Goal: Obtain resource: Obtain resource

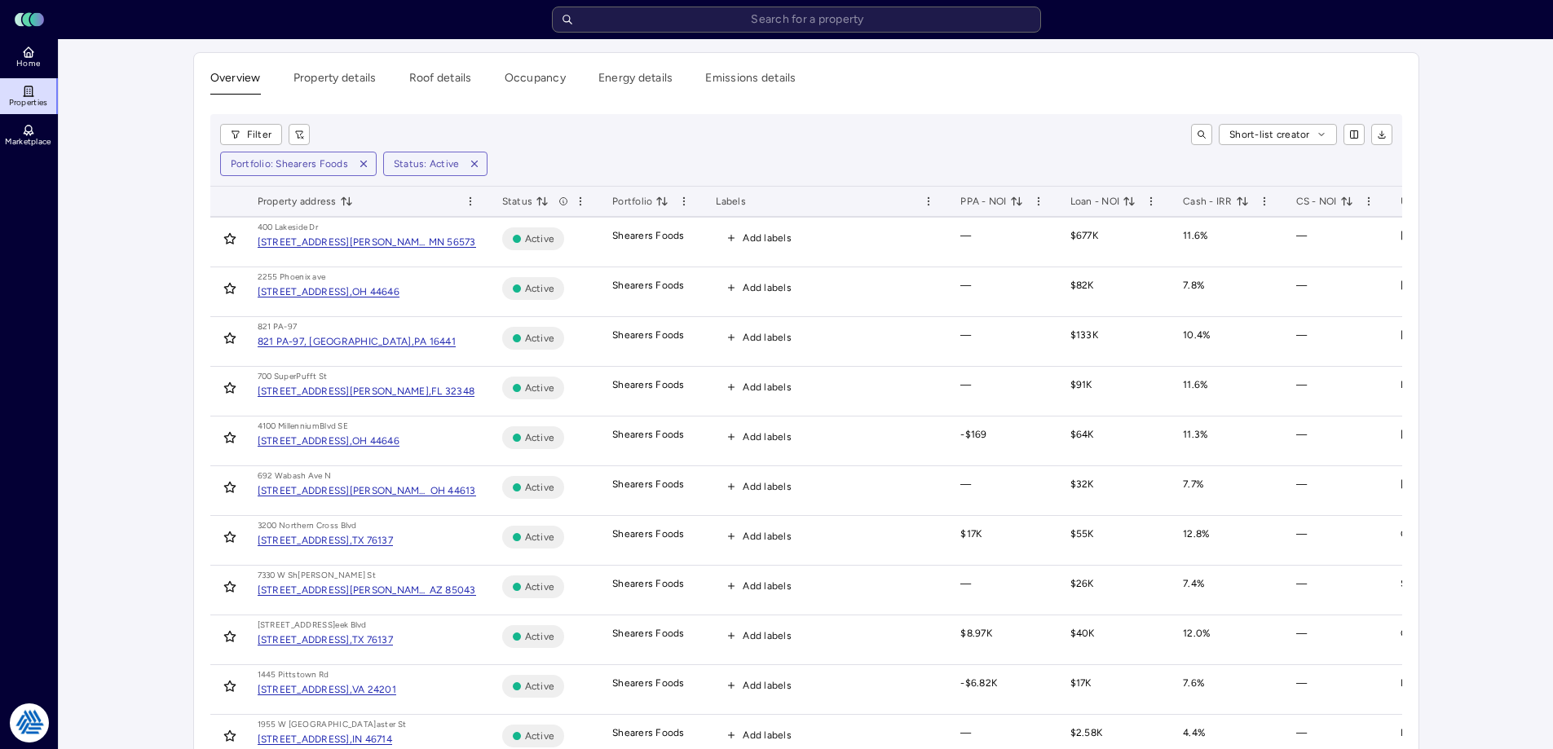
click at [179, 293] on main "Overview Property details Roof details Occupancy Energy details Emissions detai…" at bounding box center [806, 638] width 1494 height 1199
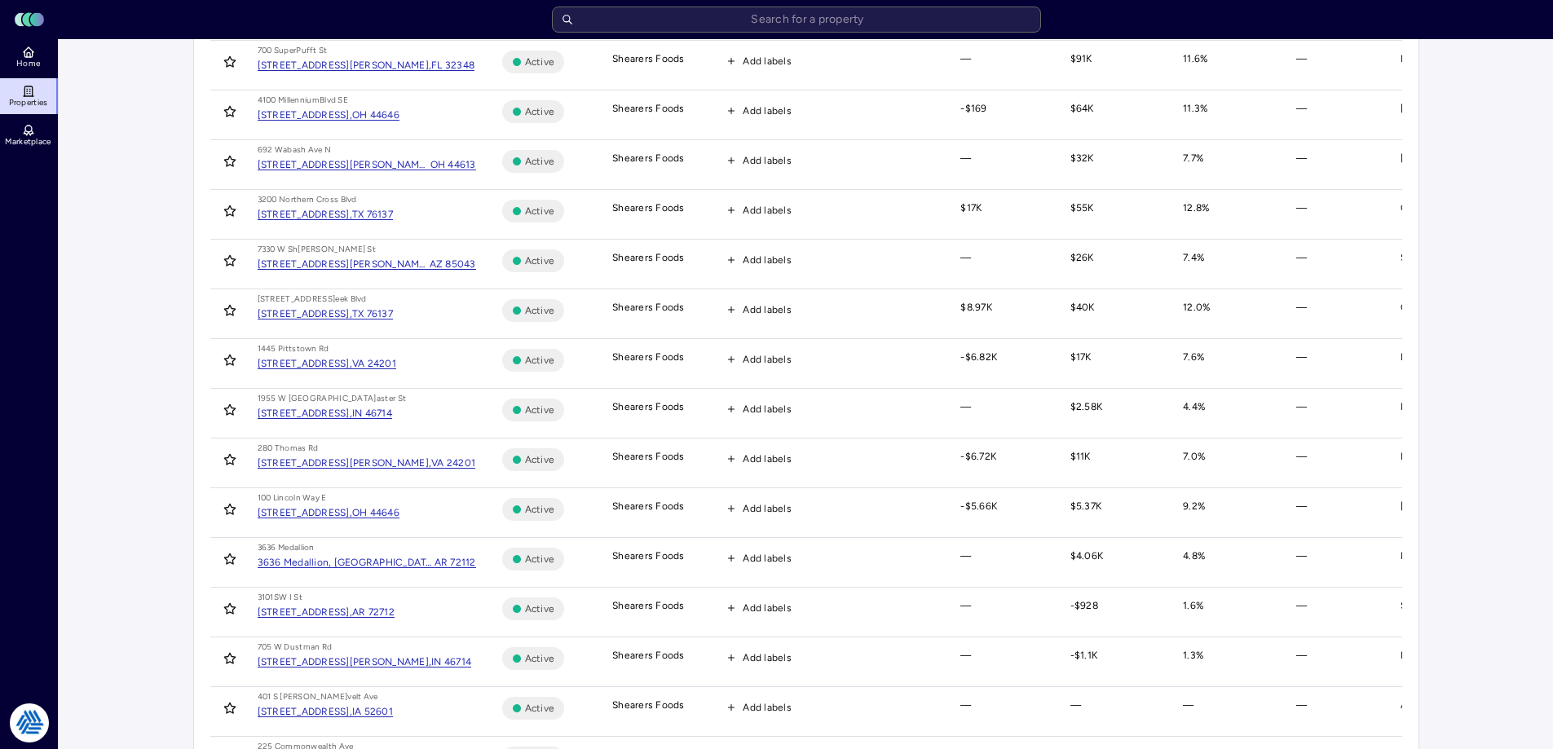
scroll to position [501, 0]
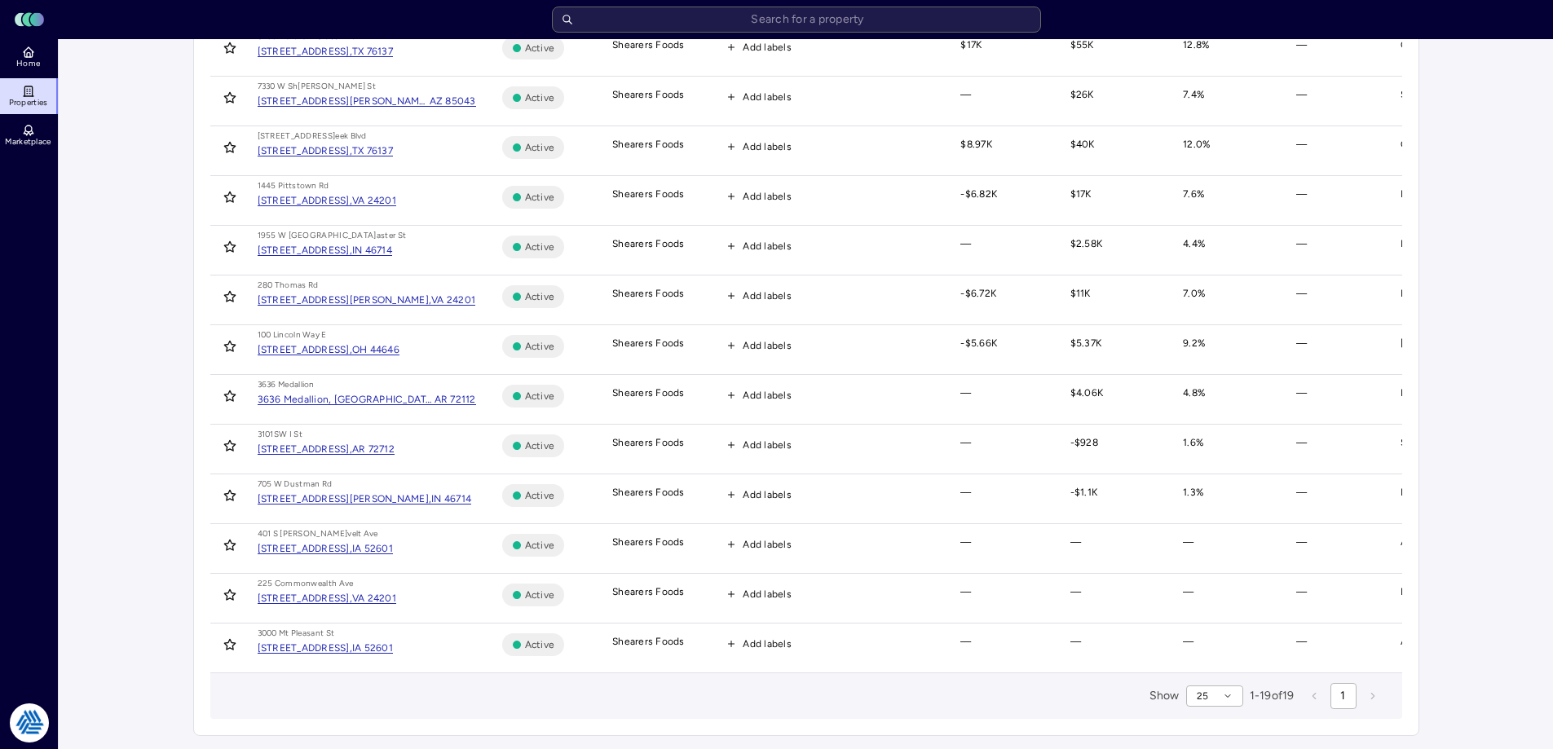
click at [112, 448] on main "Overview Property details Roof details Occupancy Energy details Emissions detai…" at bounding box center [806, 149] width 1494 height 1199
click at [105, 406] on main "Overview Property details Roof details Occupancy Energy details Emissions detai…" at bounding box center [806, 149] width 1494 height 1199
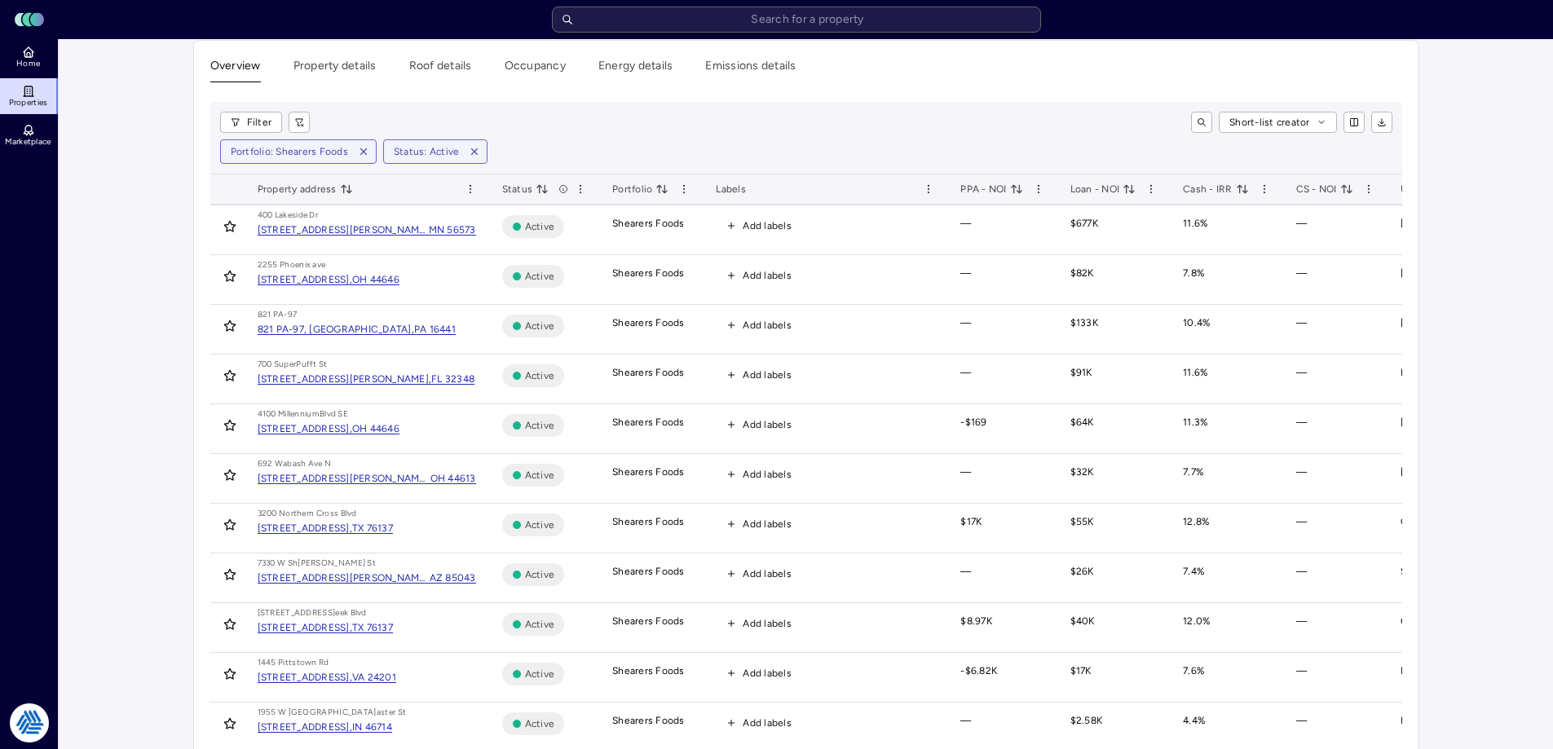
scroll to position [0, 0]
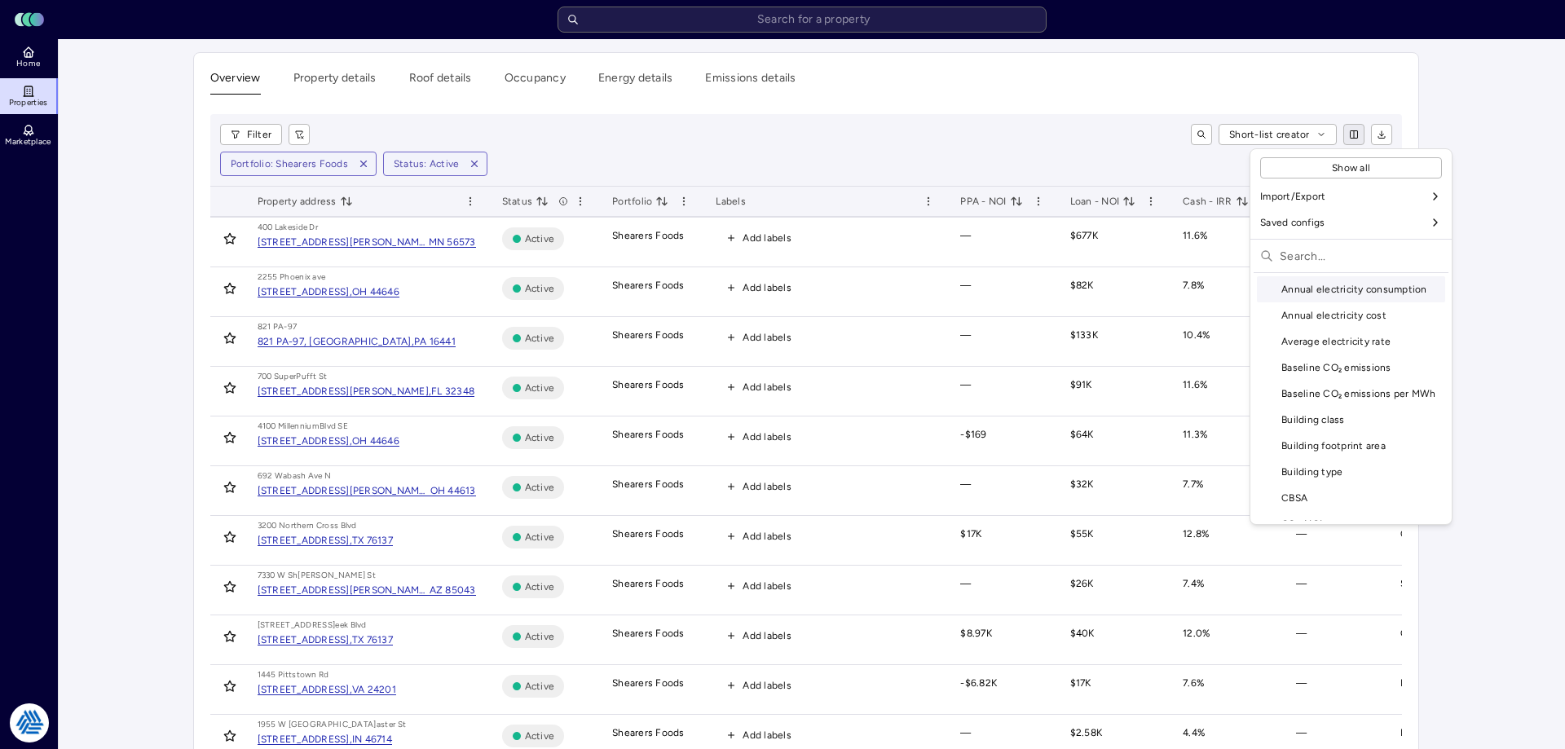
click at [1372, 133] on html "Toggle Sidebar Lumen Energy Logo Home Properties Marketplace Tradition Energy […" at bounding box center [782, 619] width 1565 height 1238
click at [1380, 133] on html "Toggle Sidebar Lumen Energy Logo Home Properties Marketplace Tradition Energy […" at bounding box center [782, 619] width 1565 height 1238
click at [1345, 139] on html "Toggle Sidebar Lumen Energy Logo Home Properties Marketplace Tradition Energy […" at bounding box center [776, 619] width 1553 height 1238
click at [1417, 290] on div "Use This One" at bounding box center [1406, 292] width 96 height 26
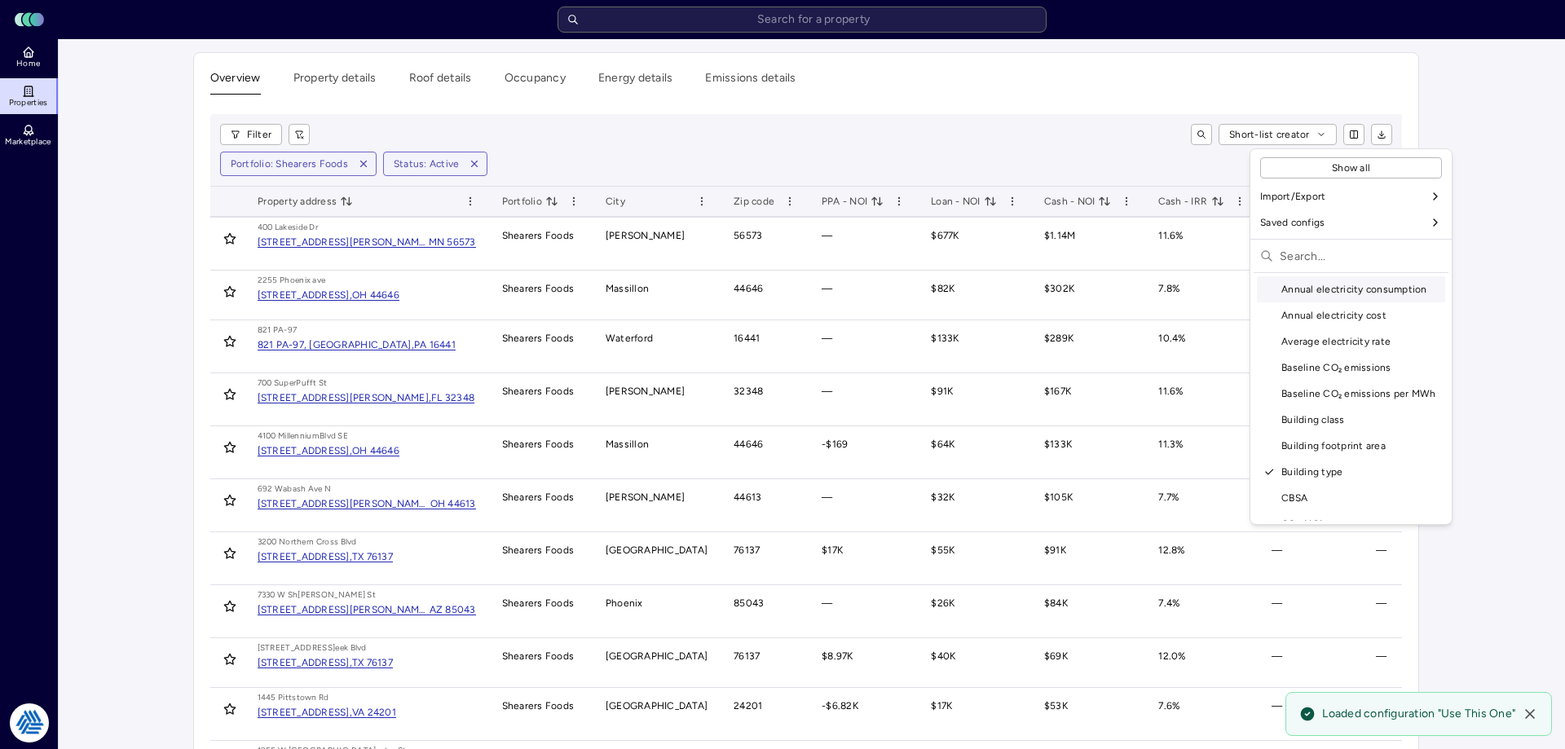
click at [1105, 127] on html "Toggle Sidebar Lumen Energy Logo Home Properties Marketplace Tradition Energy […" at bounding box center [782, 637] width 1565 height 1274
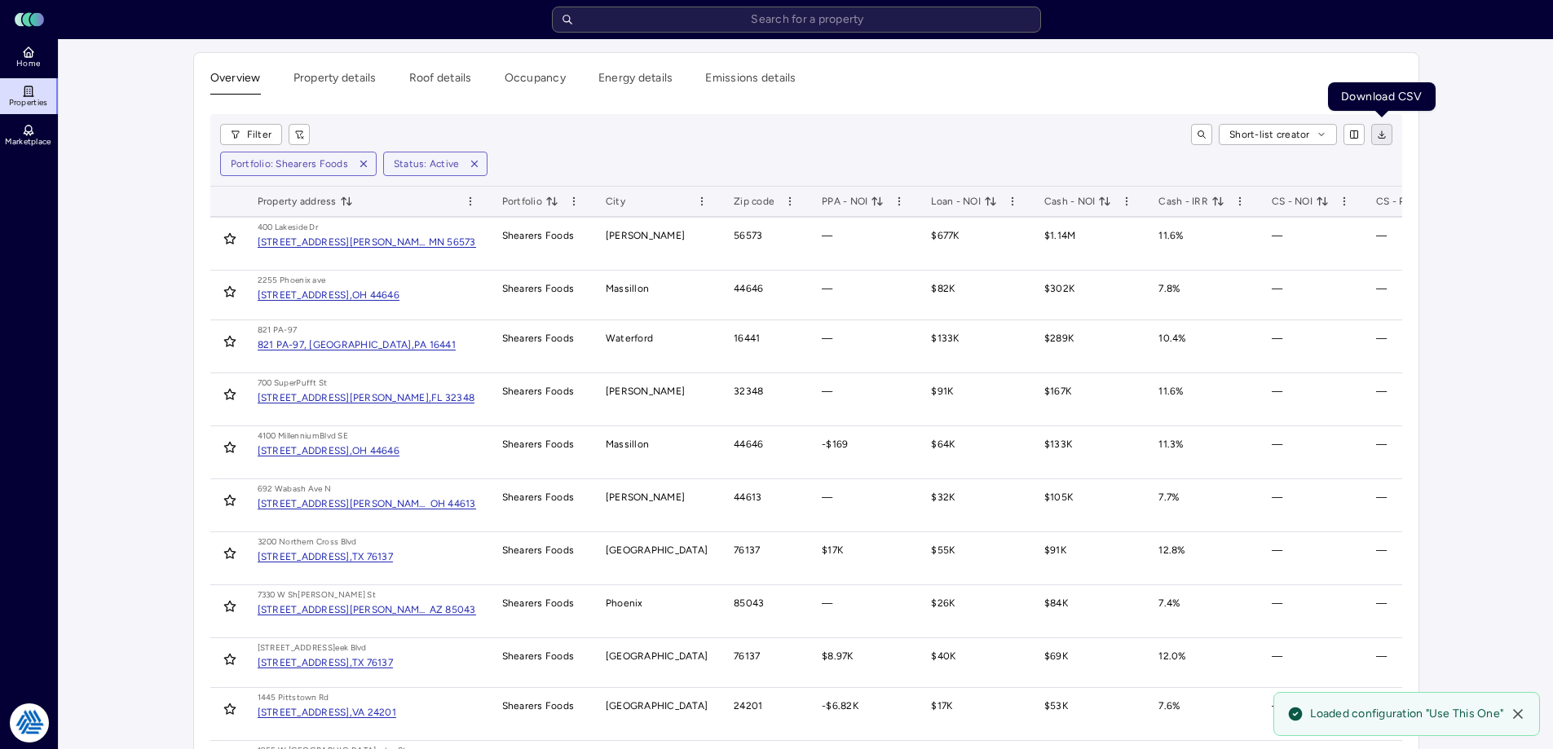
click at [1382, 140] on button "button" at bounding box center [1381, 134] width 21 height 21
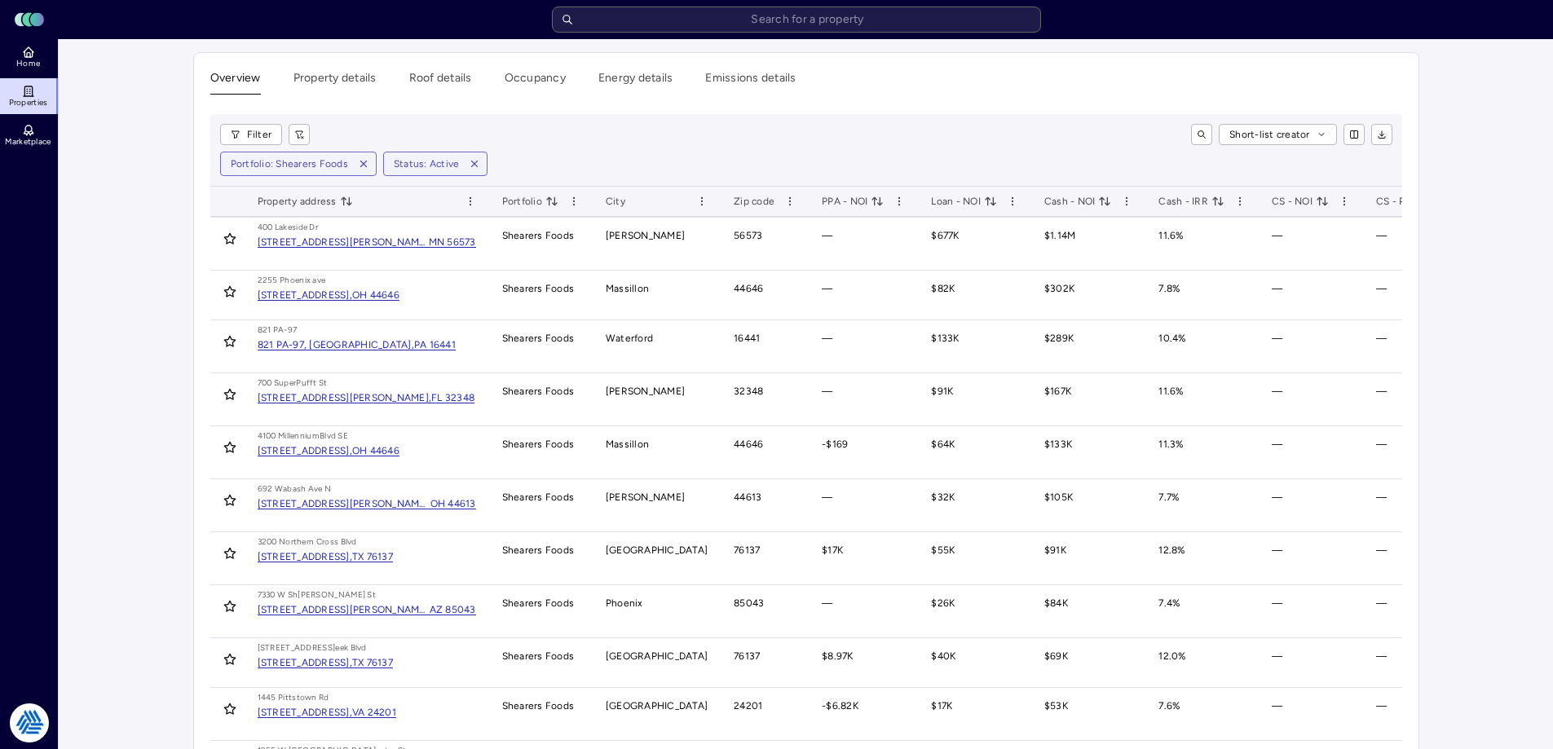
click at [94, 403] on main "Overview Property details Roof details Occupancy Energy details Emissions detai…" at bounding box center [806, 656] width 1494 height 1235
